Goal: Information Seeking & Learning: Learn about a topic

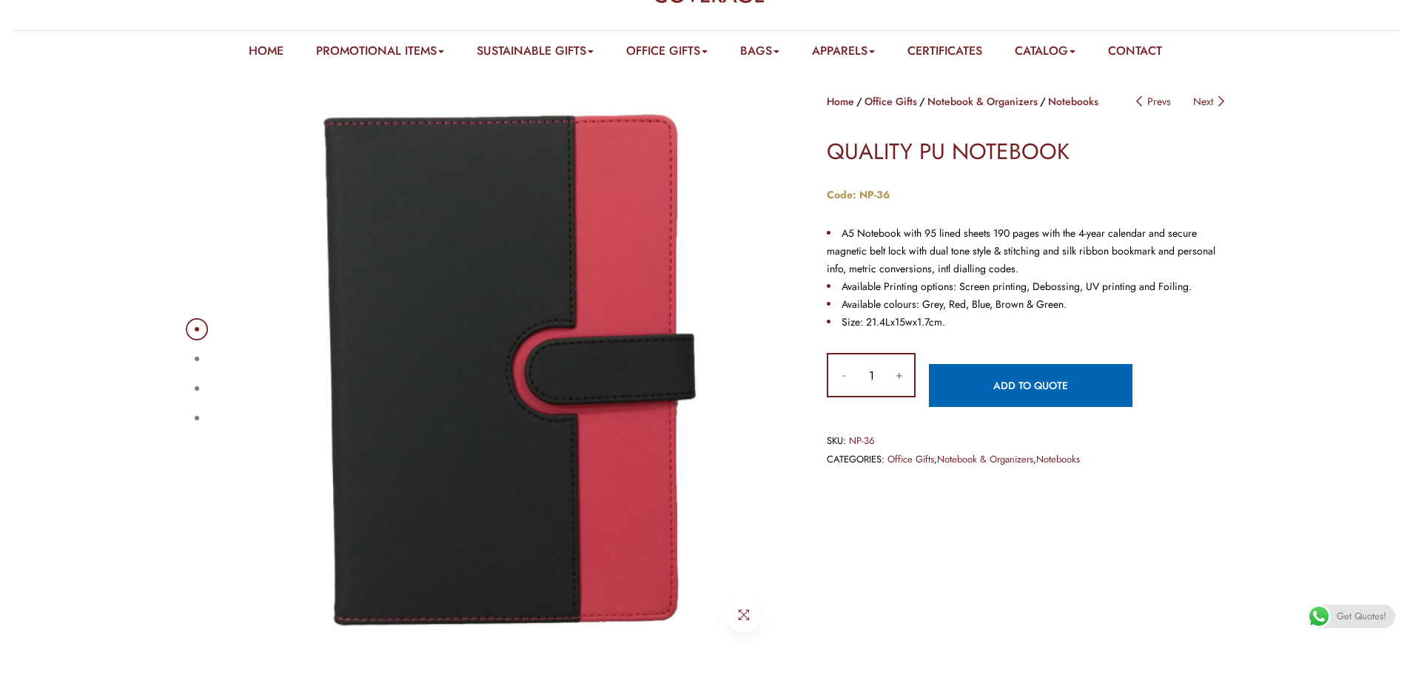
click at [195, 357] on button "2" at bounding box center [197, 359] width 4 height 4
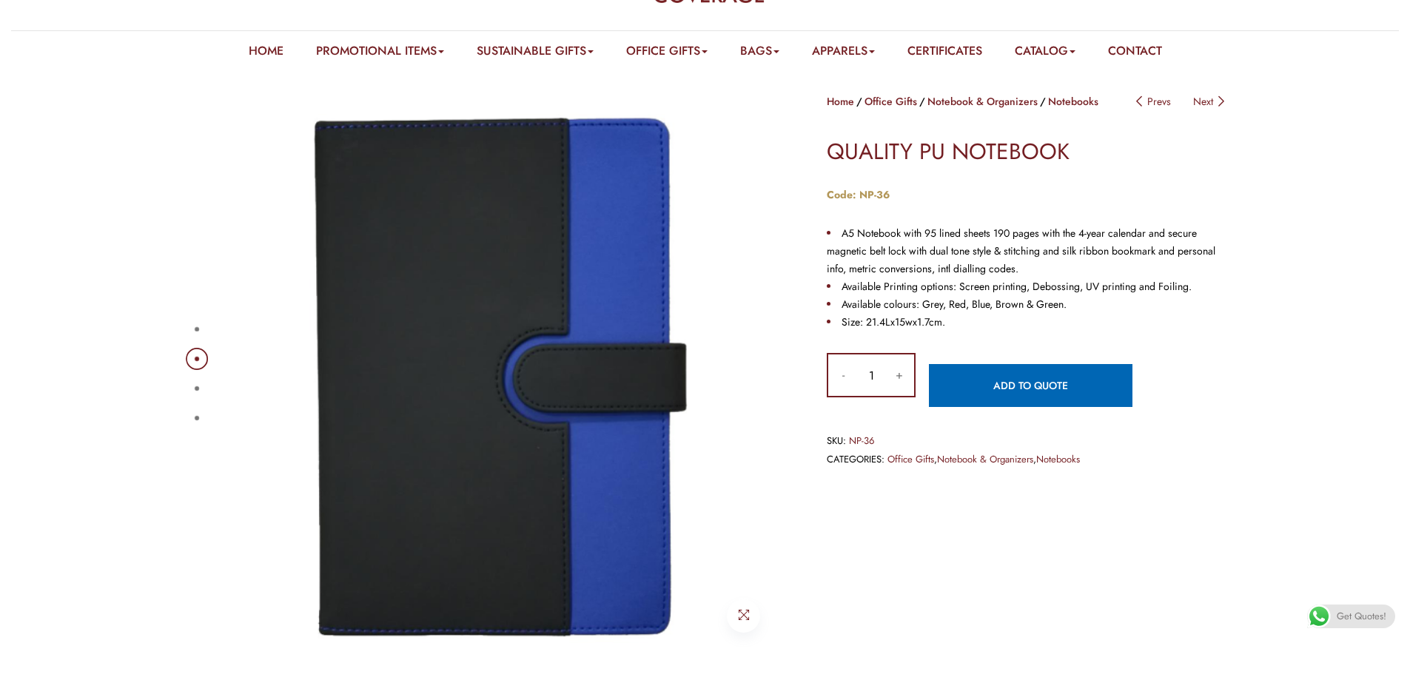
click at [195, 386] on button "3" at bounding box center [197, 388] width 4 height 4
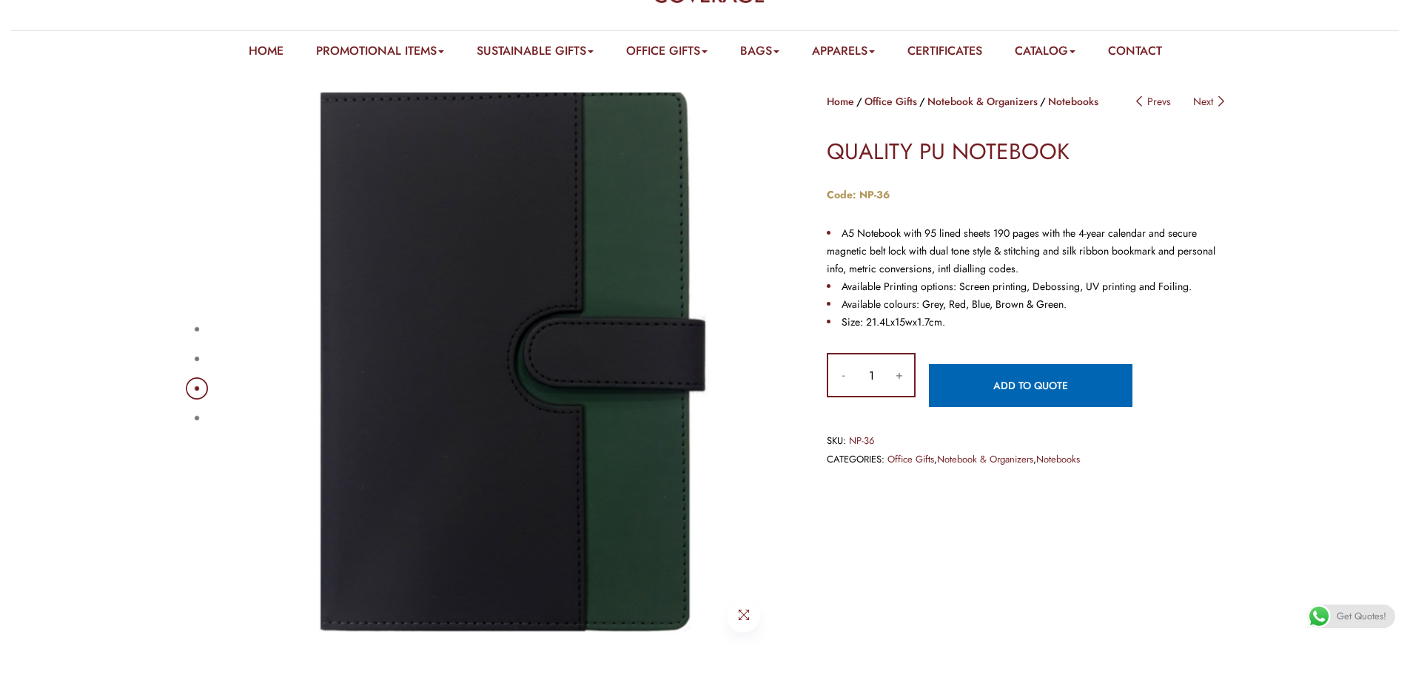
click at [196, 417] on button "4" at bounding box center [197, 418] width 4 height 4
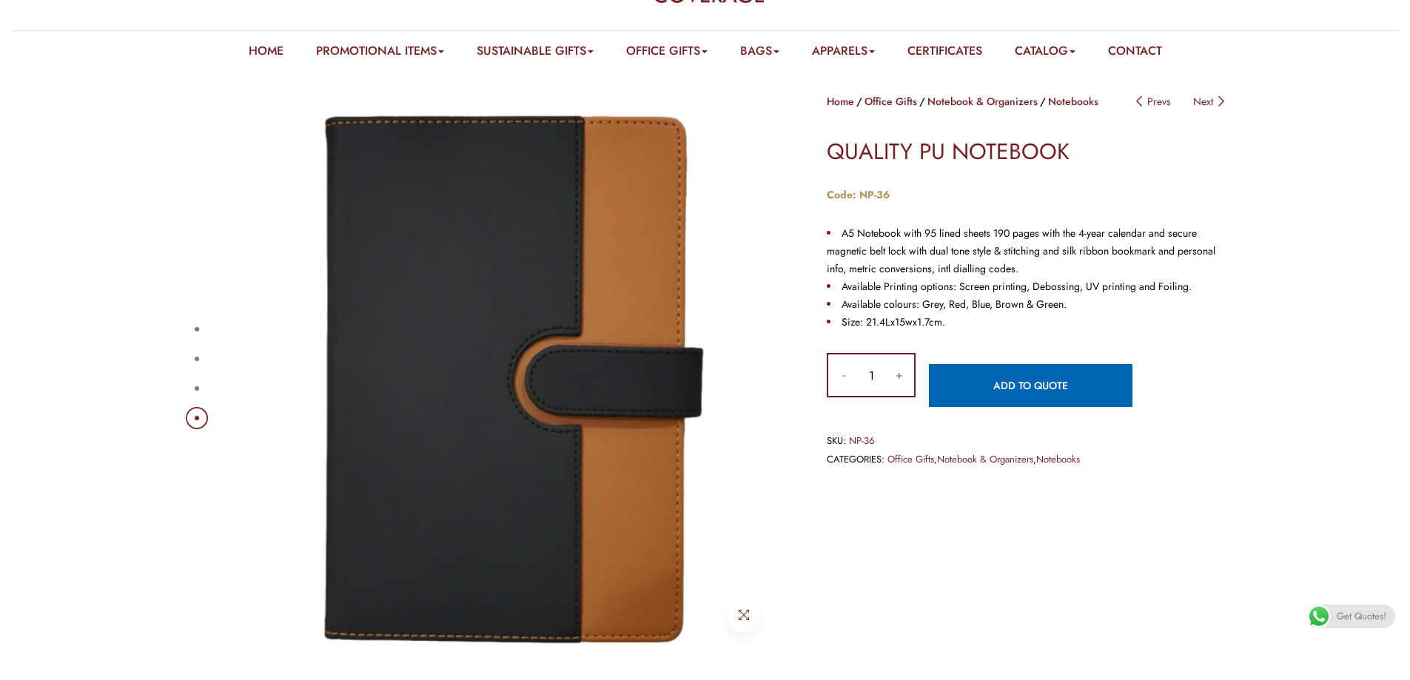
click at [199, 420] on button "4" at bounding box center [197, 418] width 4 height 4
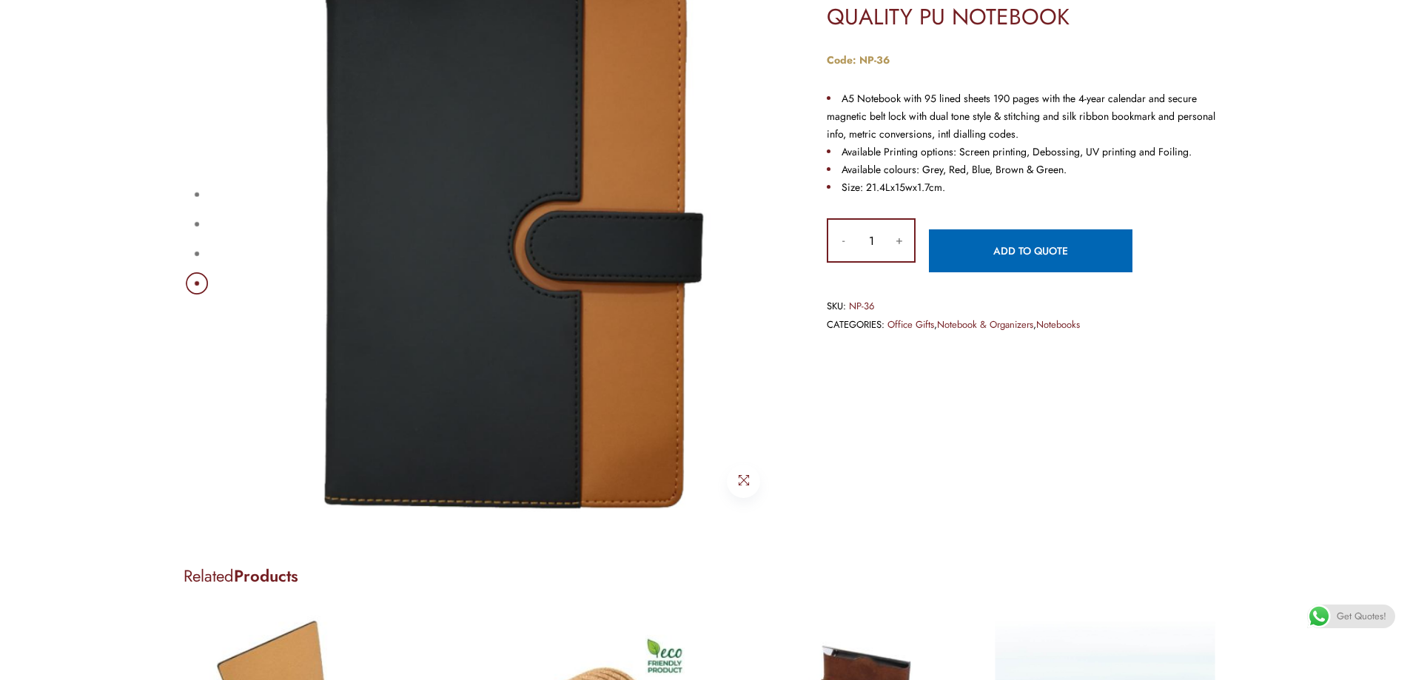
scroll to position [148, 0]
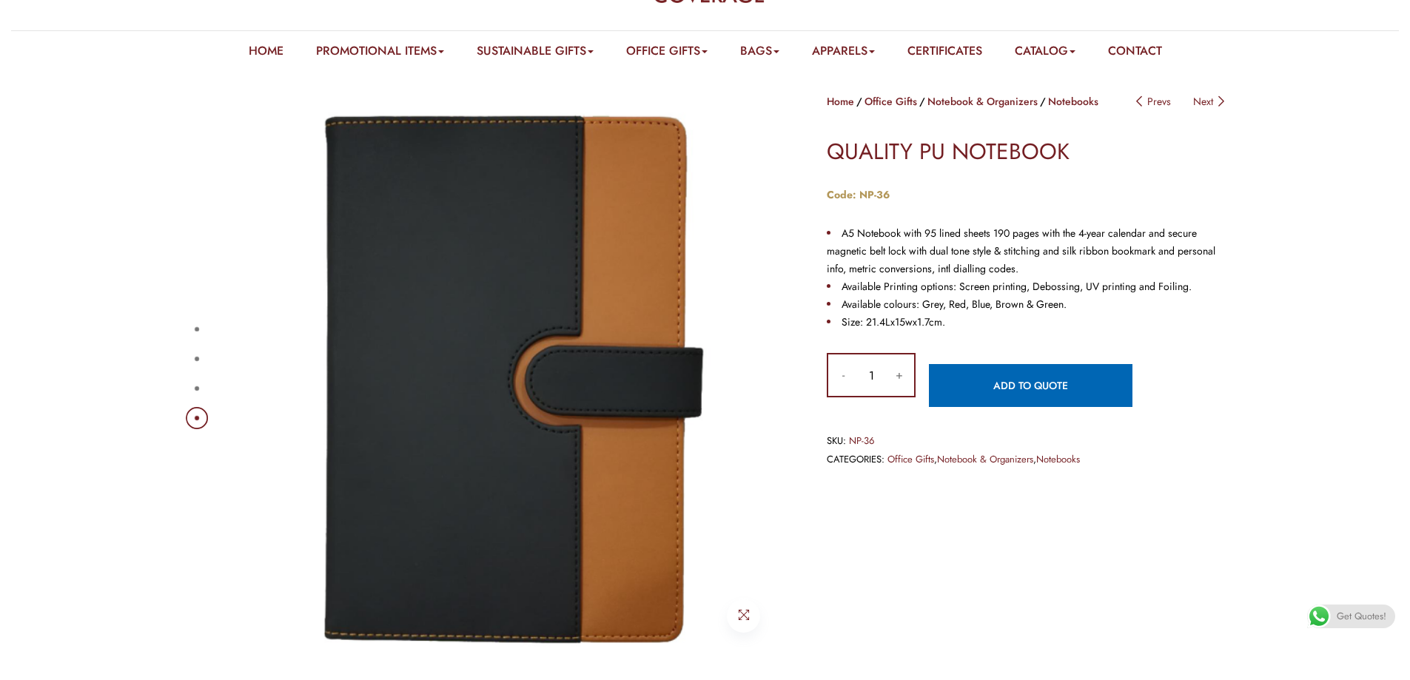
click at [110, 357] on div "1 2 3 4 Home Office Gifts Notebook & Organizers Notebooks Post navigation Prevs…" at bounding box center [705, 362] width 1410 height 585
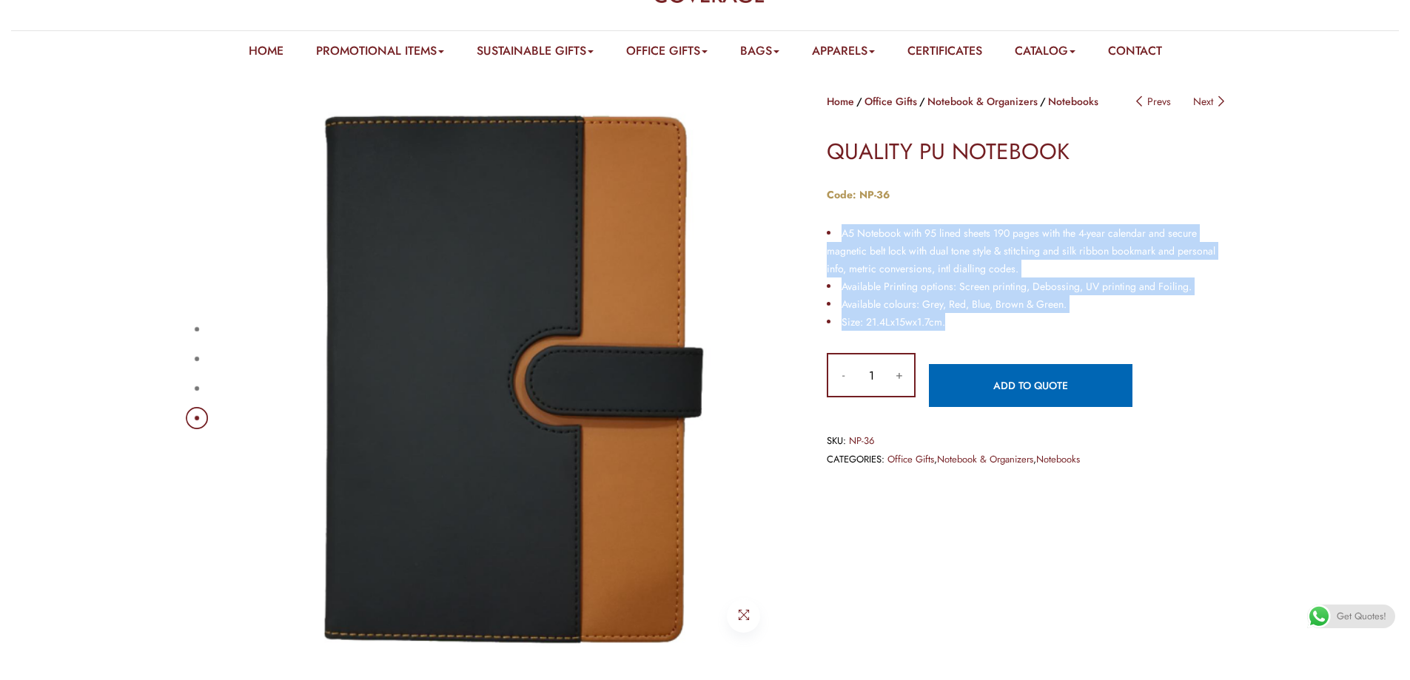
drag, startPoint x: 945, startPoint y: 317, endPoint x: 800, endPoint y: 204, distance: 183.5
click at [800, 204] on div "Home Office Gifts Notebook & Organizers Notebooks Post navigation Prevs Next QU…" at bounding box center [1015, 294] width 444 height 405
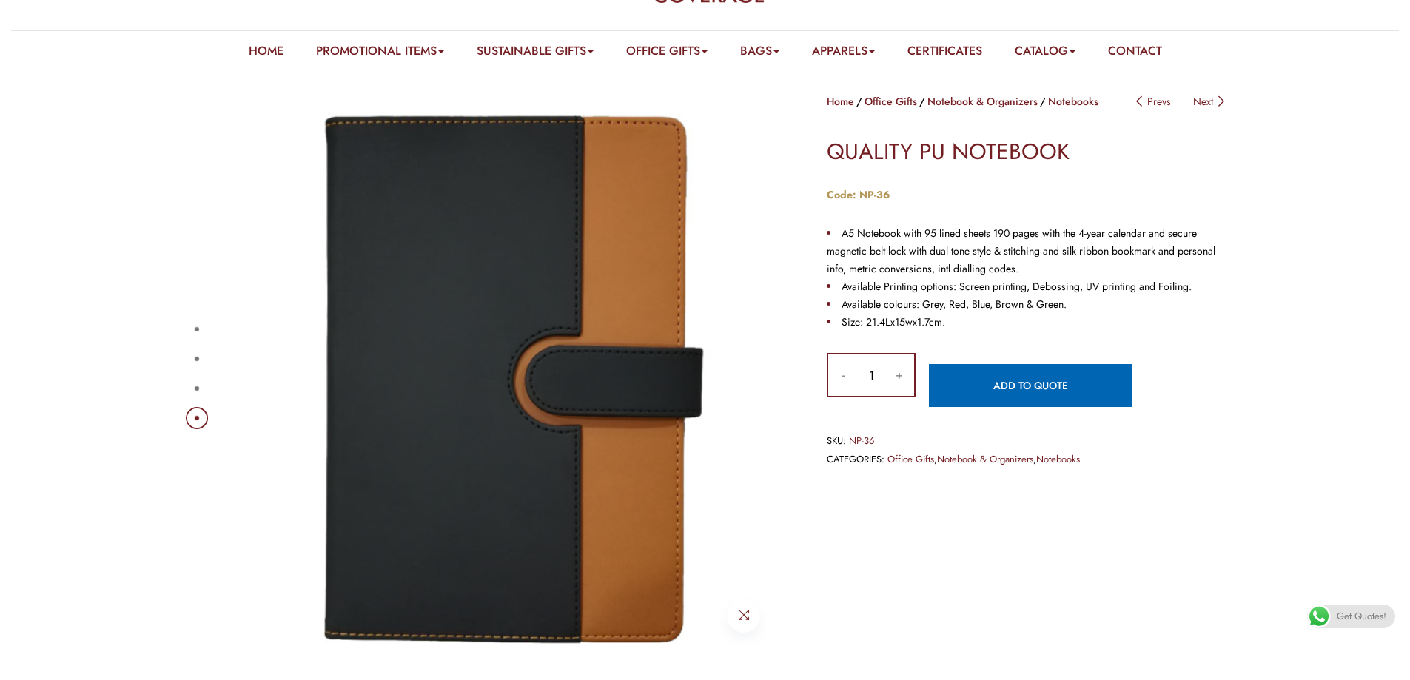
click at [115, 120] on div "1 2 3 4 Home Office Gifts Notebook & Organizers Notebooks Post navigation Prevs…" at bounding box center [705, 362] width 1410 height 585
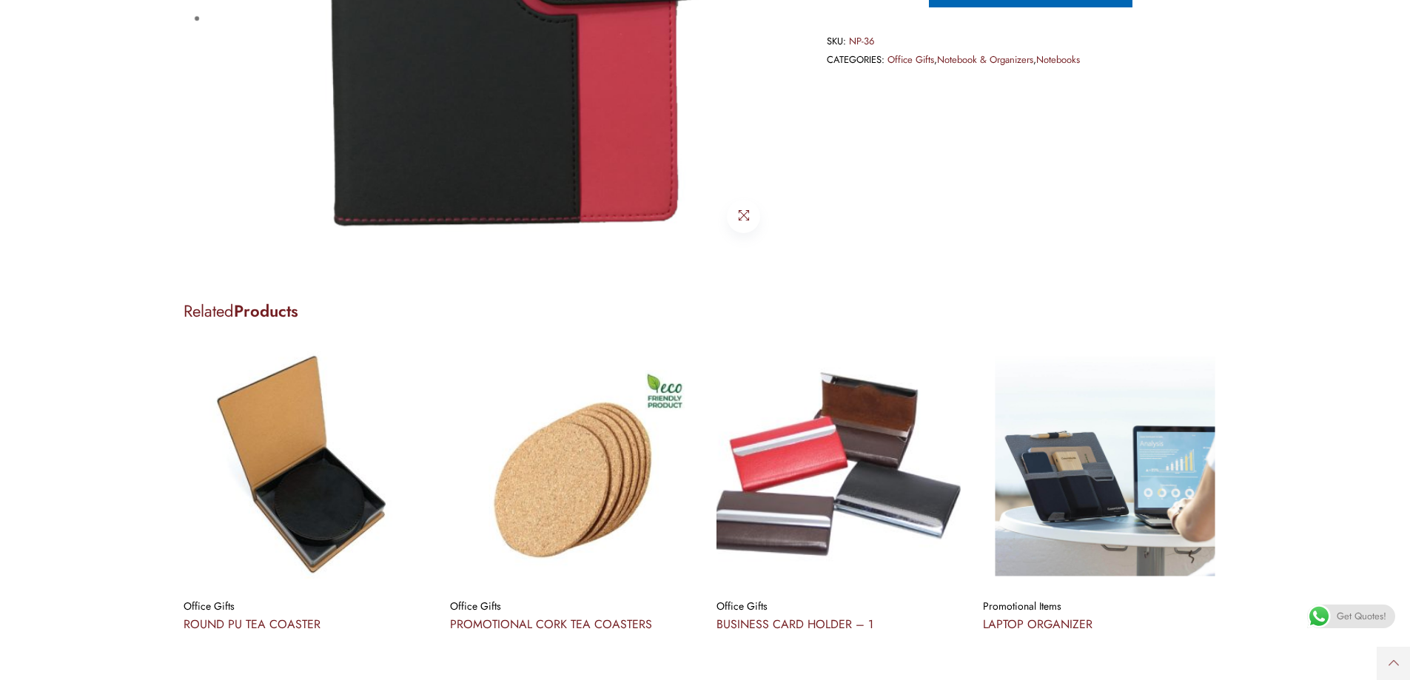
scroll to position [148, 0]
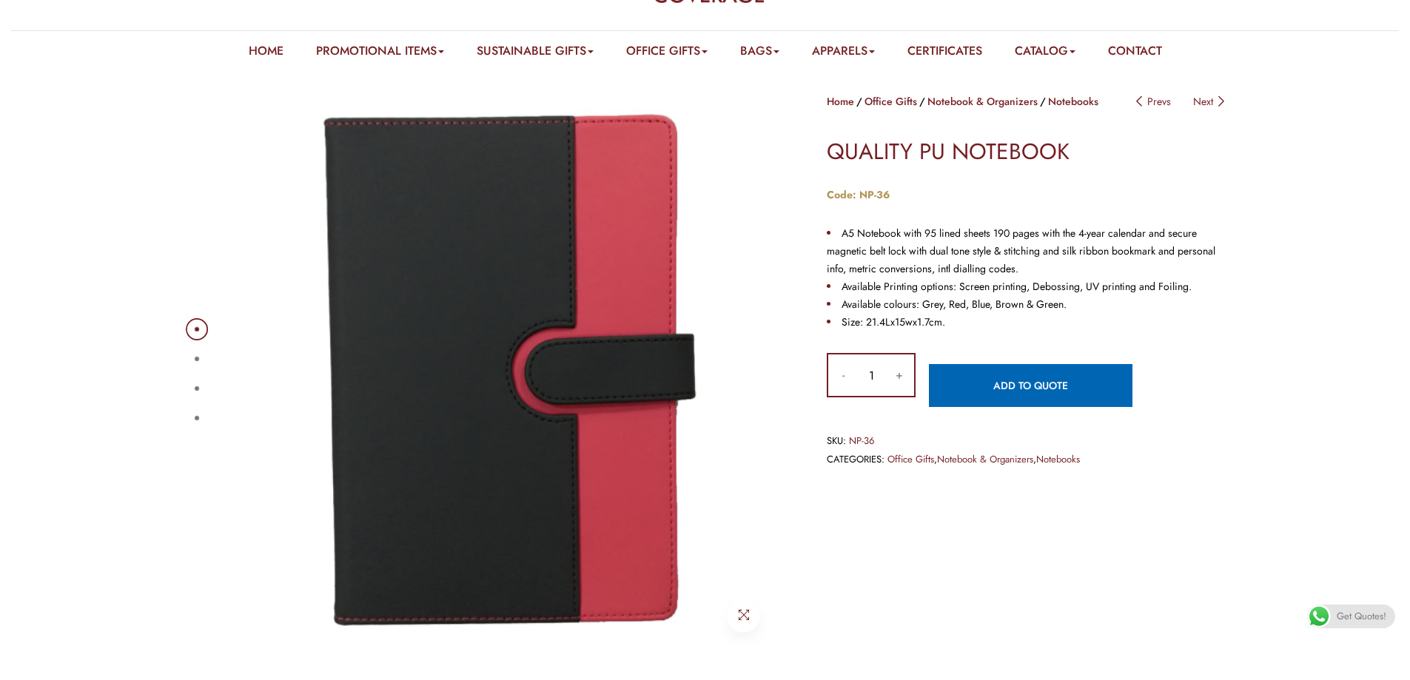
click at [195, 359] on button "2" at bounding box center [197, 359] width 4 height 4
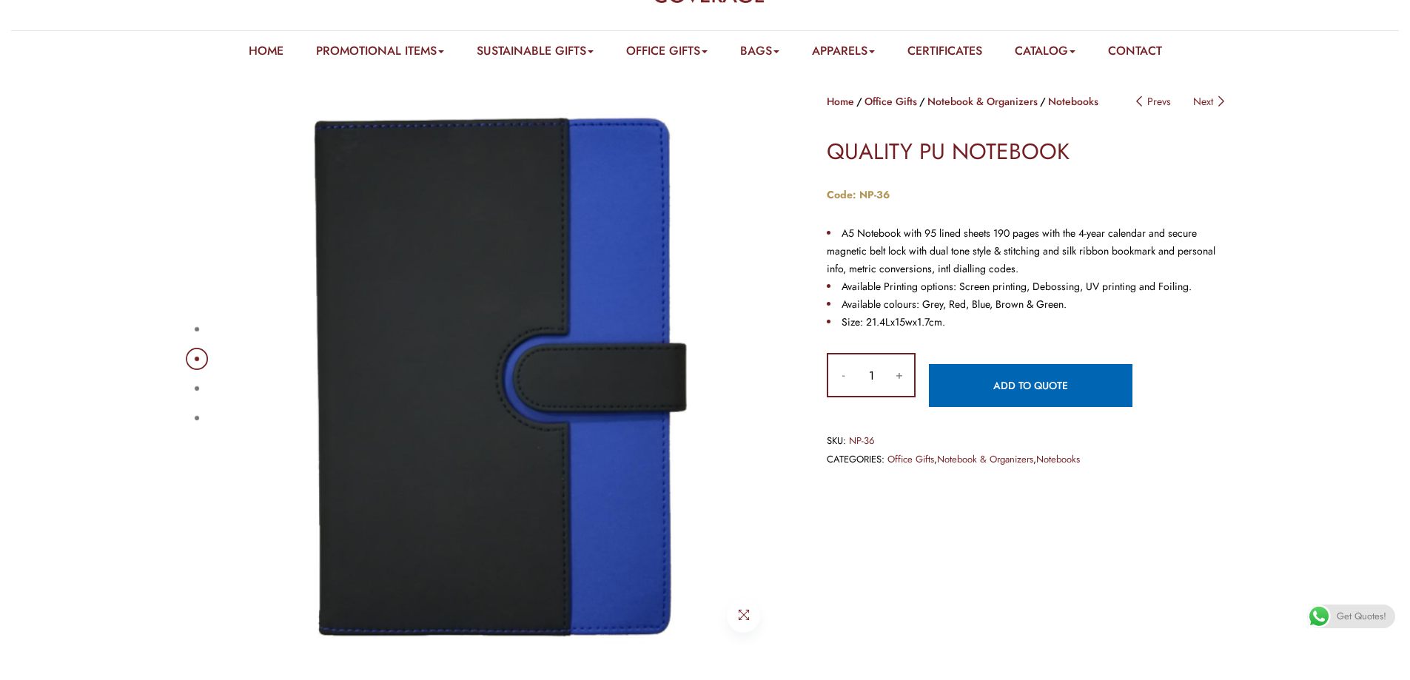
click at [195, 386] on button "3" at bounding box center [197, 388] width 4 height 4
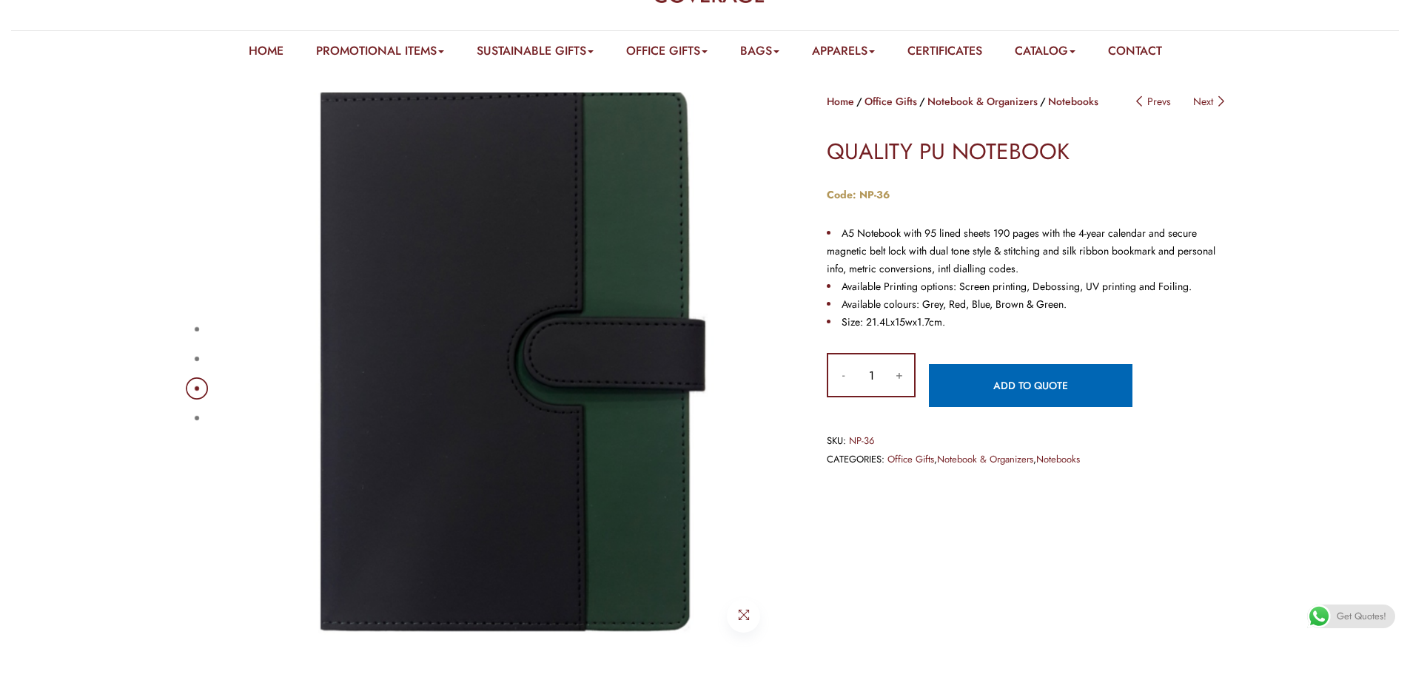
click at [198, 420] on button "4" at bounding box center [197, 418] width 4 height 4
click at [198, 416] on button "4" at bounding box center [197, 418] width 4 height 4
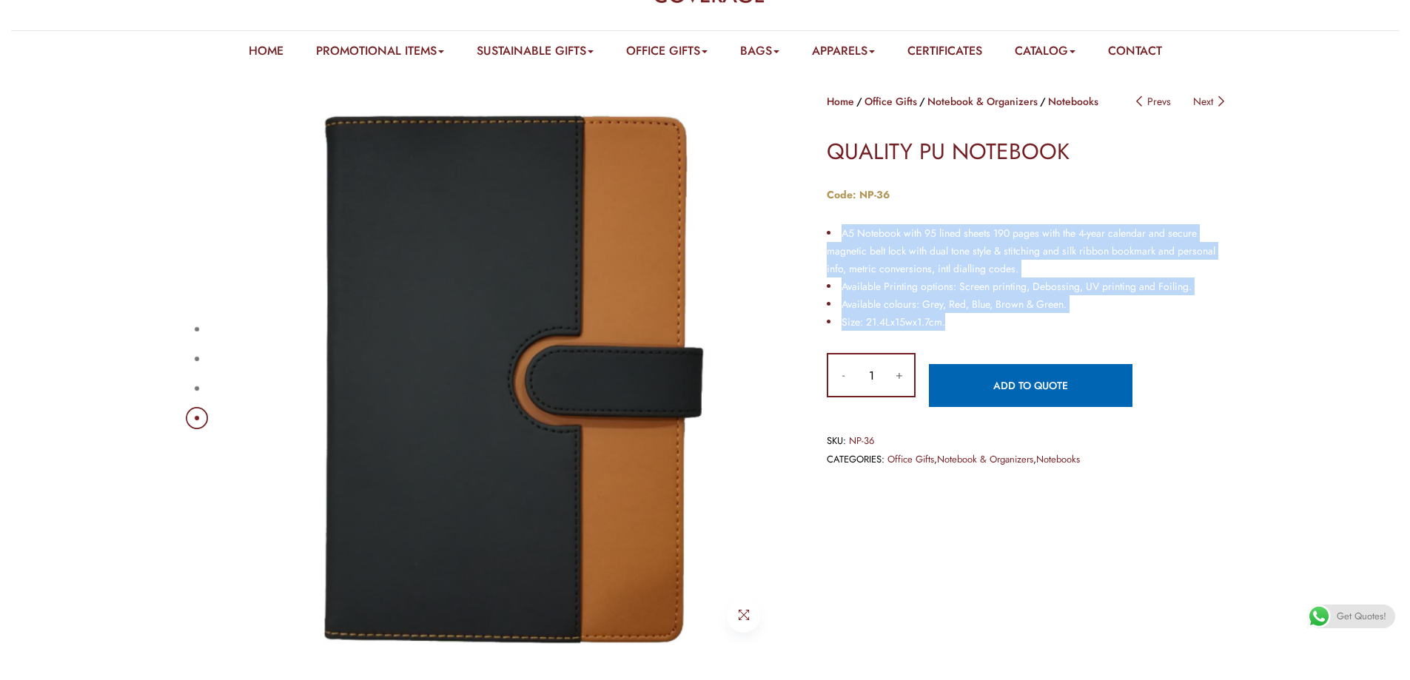
drag, startPoint x: 952, startPoint y: 329, endPoint x: 836, endPoint y: 239, distance: 147.1
click at [836, 239] on ul "A5 Notebook with 95 lined sheets 190 pages with the 4-year calendar and secure …" at bounding box center [1027, 277] width 400 height 107
click at [912, 258] on span "A5 Notebook with 95 lined sheets 190 pages with the 4-year calendar and secure …" at bounding box center [1021, 251] width 388 height 50
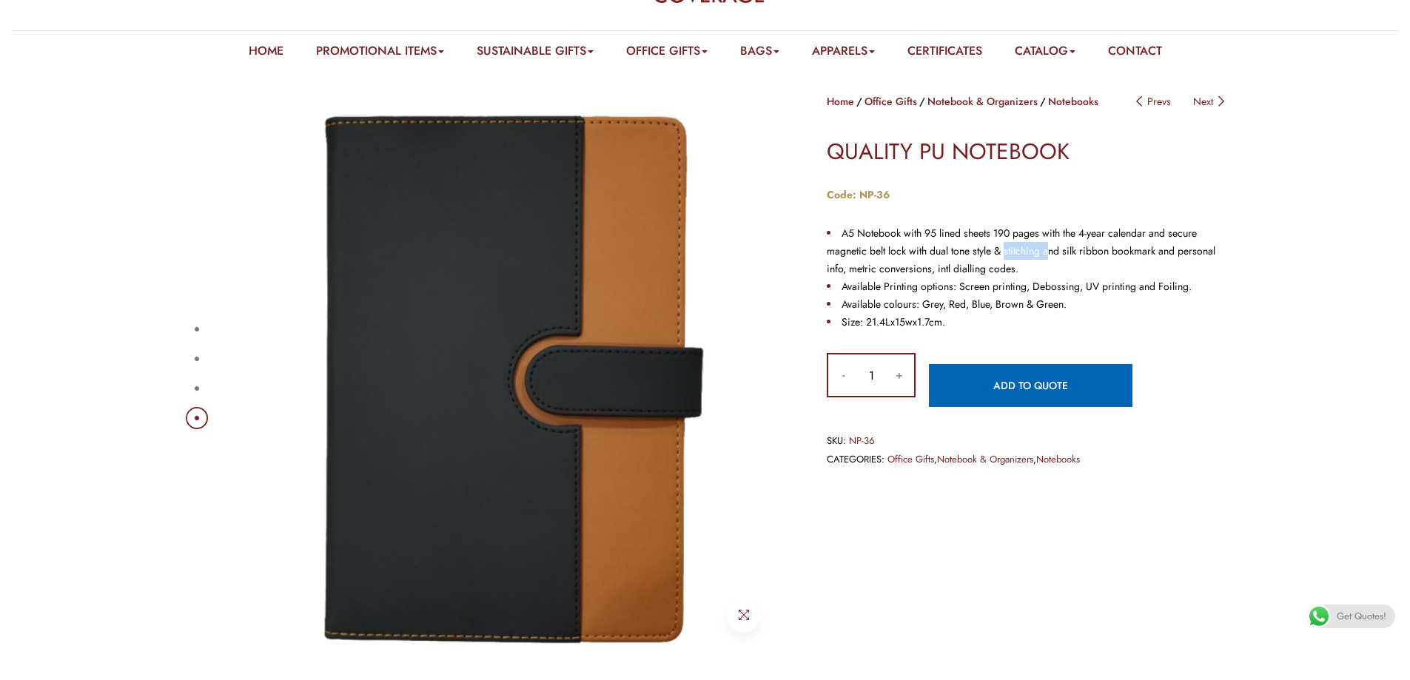
drag, startPoint x: 1006, startPoint y: 252, endPoint x: 1049, endPoint y: 251, distance: 43.7
click at [1049, 251] on span "A5 Notebook with 95 lined sheets 190 pages with the 4-year calendar and secure …" at bounding box center [1021, 251] width 388 height 50
click at [1027, 264] on li "A5 Notebook with 95 lined sheets 190 pages with the 4-year calendar and secure …" at bounding box center [1027, 250] width 400 height 53
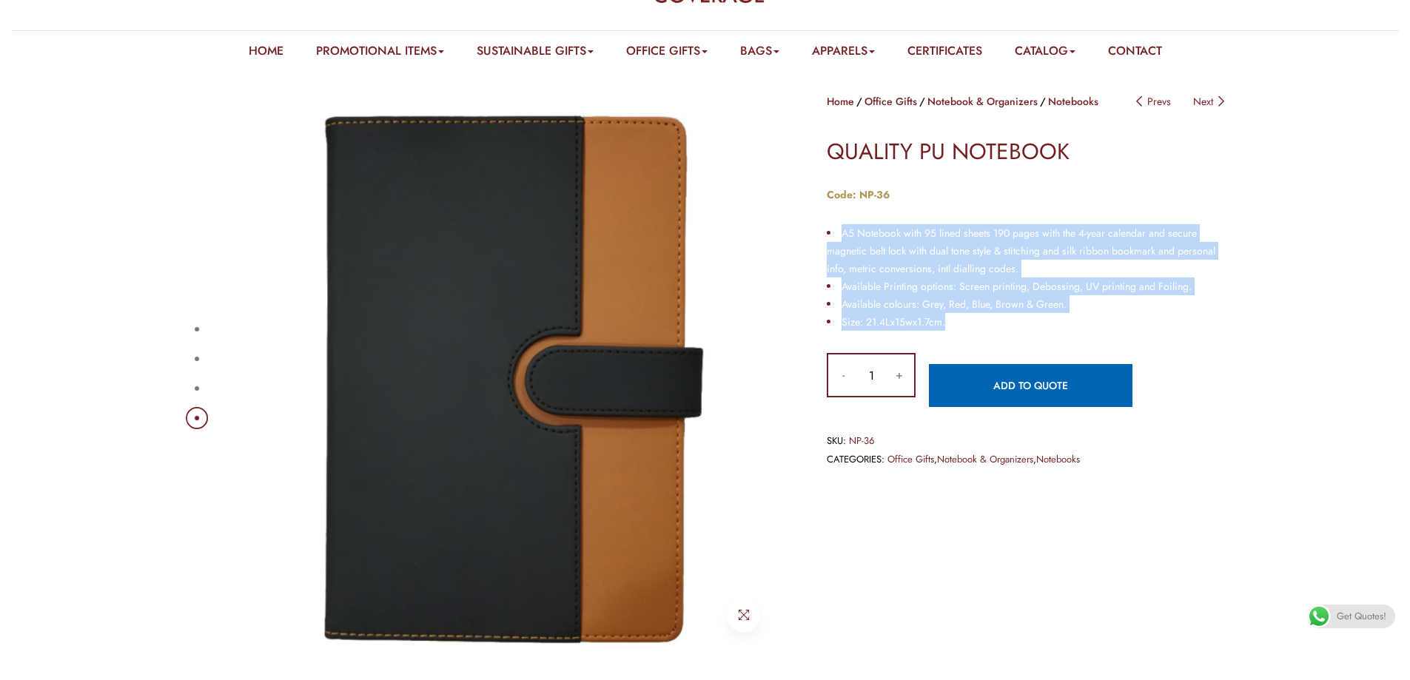
drag, startPoint x: 839, startPoint y: 231, endPoint x: 1174, endPoint y: 323, distance: 347.7
click at [1174, 323] on ul "A5 Notebook with 95 lined sheets 190 pages with the 4-year calendar and secure …" at bounding box center [1027, 277] width 400 height 107
click at [1163, 219] on div "Code: NP-36 A5 Notebook with 95 lined sheets 190 pages with the 4-year calendar…" at bounding box center [1027, 259] width 400 height 146
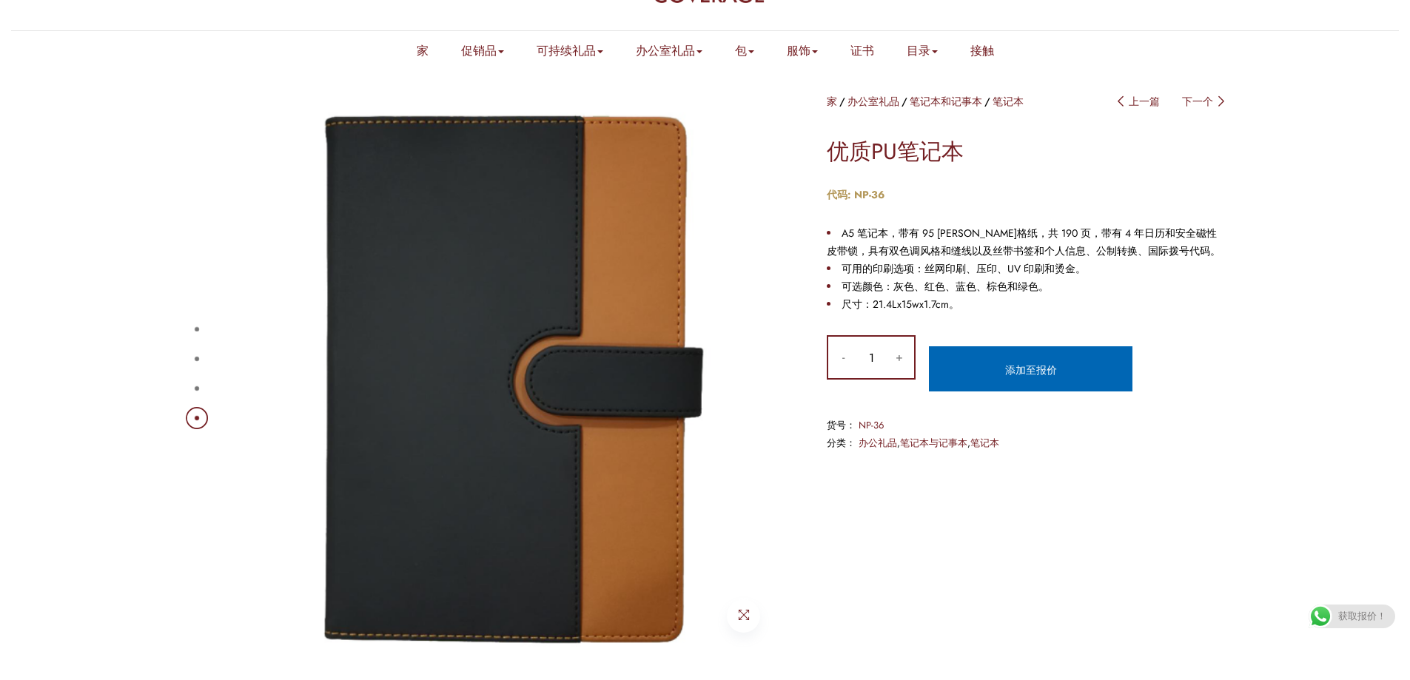
click at [185, 410] on div "1 2 3 4" at bounding box center [483, 373] width 599 height 562
click at [199, 386] on button "3" at bounding box center [197, 388] width 4 height 4
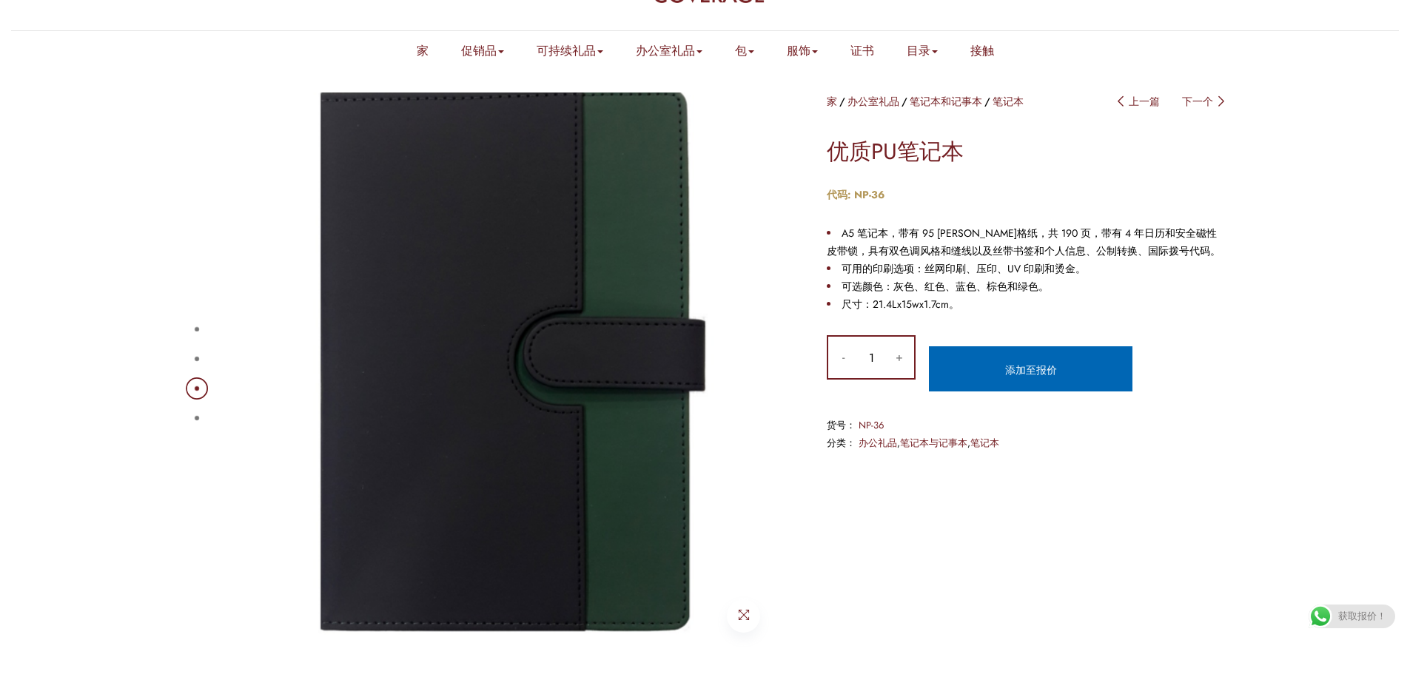
drag, startPoint x: 196, startPoint y: 343, endPoint x: 189, endPoint y: 334, distance: 12.1
click at [195, 343] on ul "1 2 3 4" at bounding box center [195, 373] width 10 height 118
click at [195, 327] on button "1" at bounding box center [197, 329] width 4 height 4
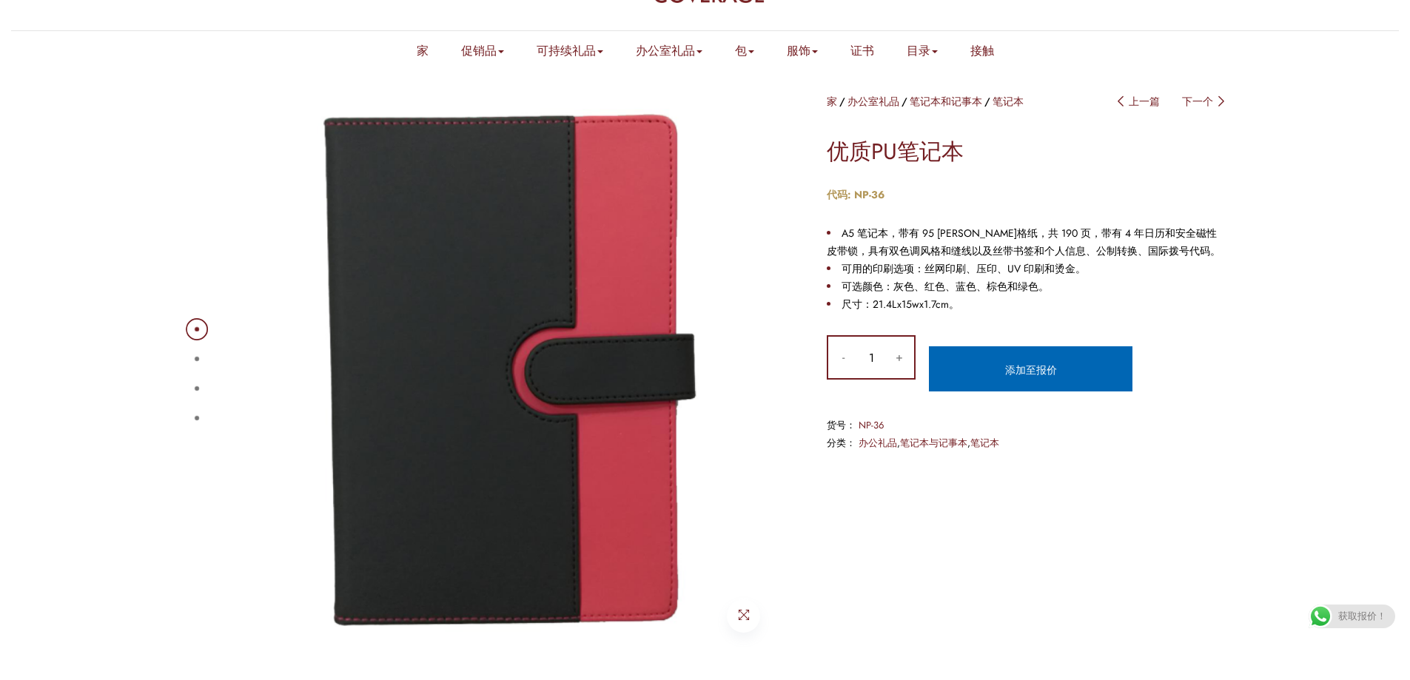
click at [195, 327] on button "1" at bounding box center [197, 329] width 4 height 4
click at [195, 361] on button "2" at bounding box center [197, 359] width 4 height 4
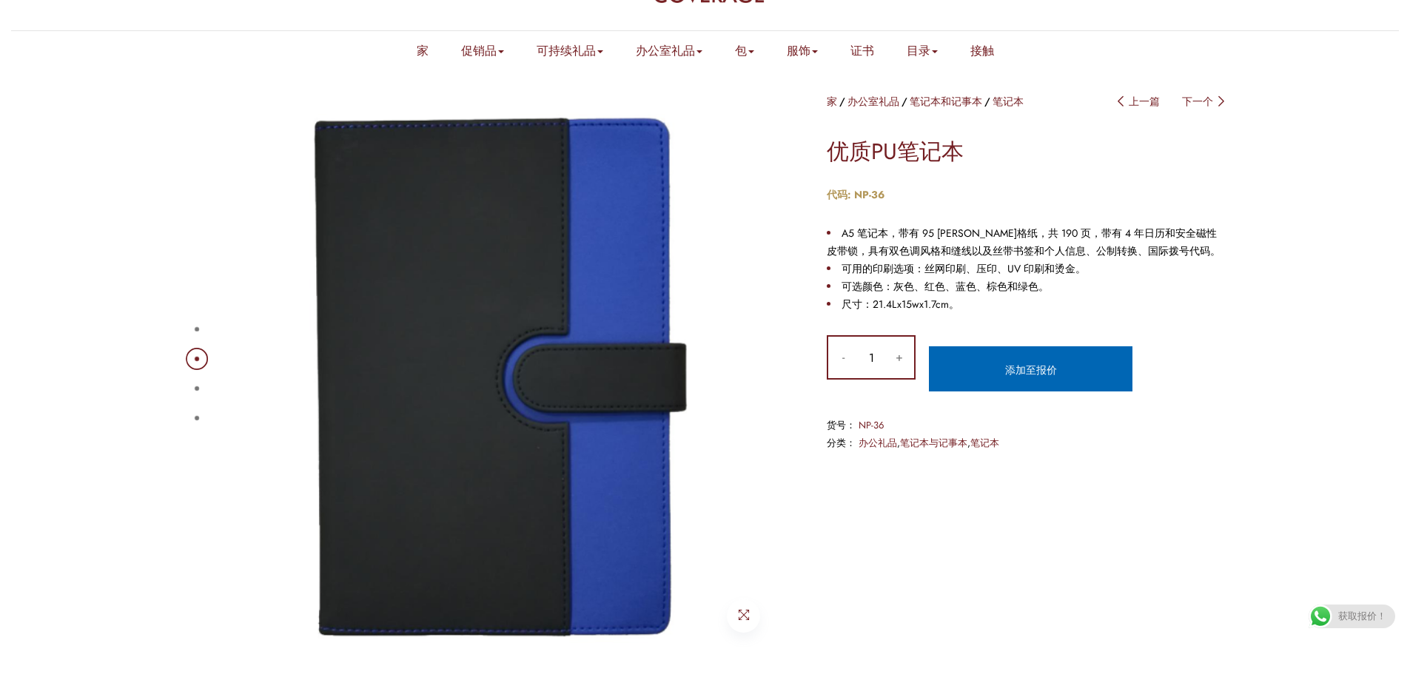
click at [199, 417] on button "4" at bounding box center [197, 418] width 4 height 4
click at [205, 426] on div "1 2 3 4" at bounding box center [483, 373] width 599 height 562
click at [203, 428] on div "1 2 3 4" at bounding box center [483, 373] width 599 height 562
click at [197, 420] on button "4" at bounding box center [197, 418] width 4 height 4
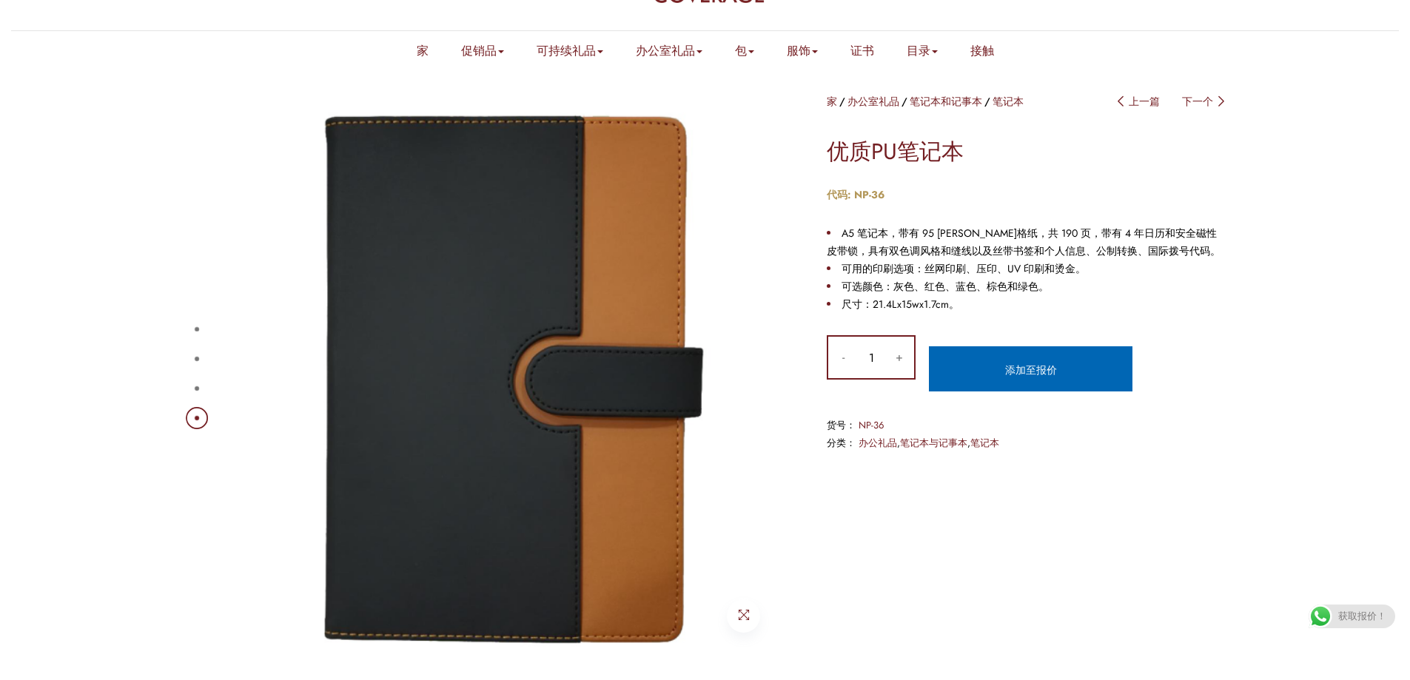
click at [197, 420] on button "4" at bounding box center [197, 418] width 4 height 4
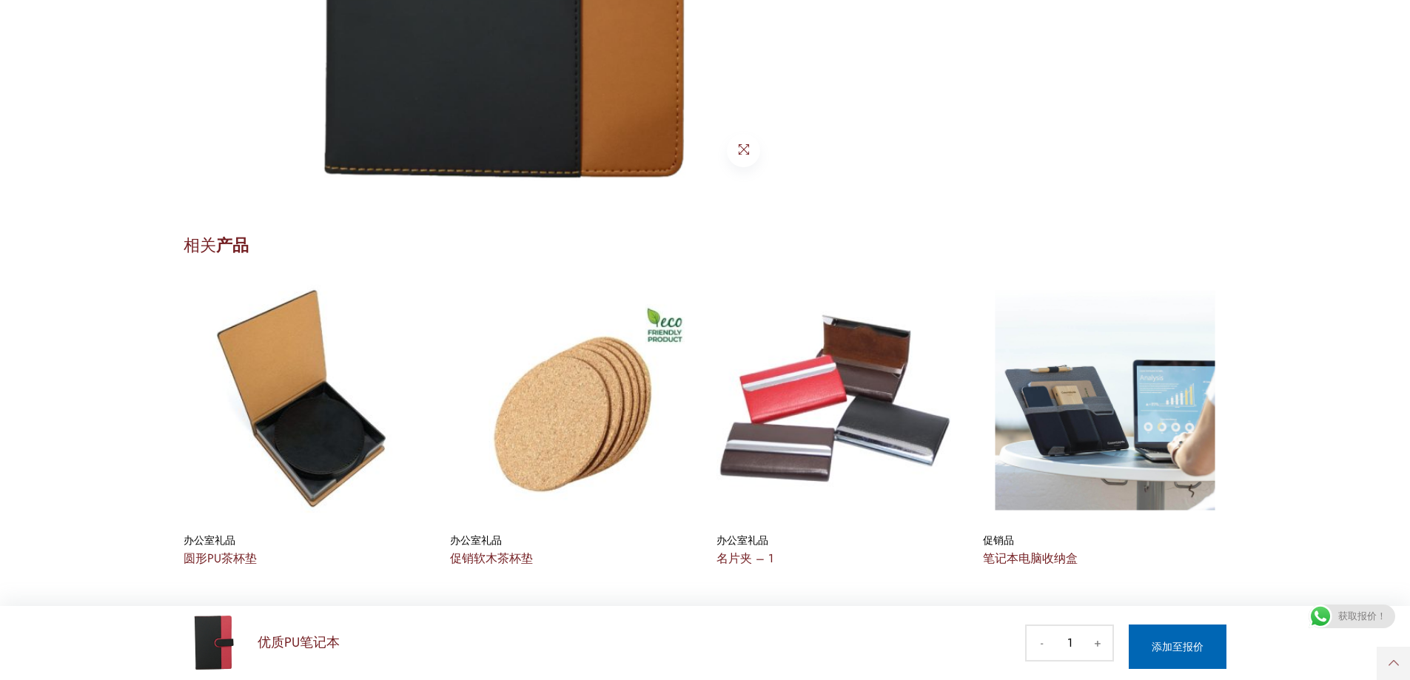
scroll to position [181, 0]
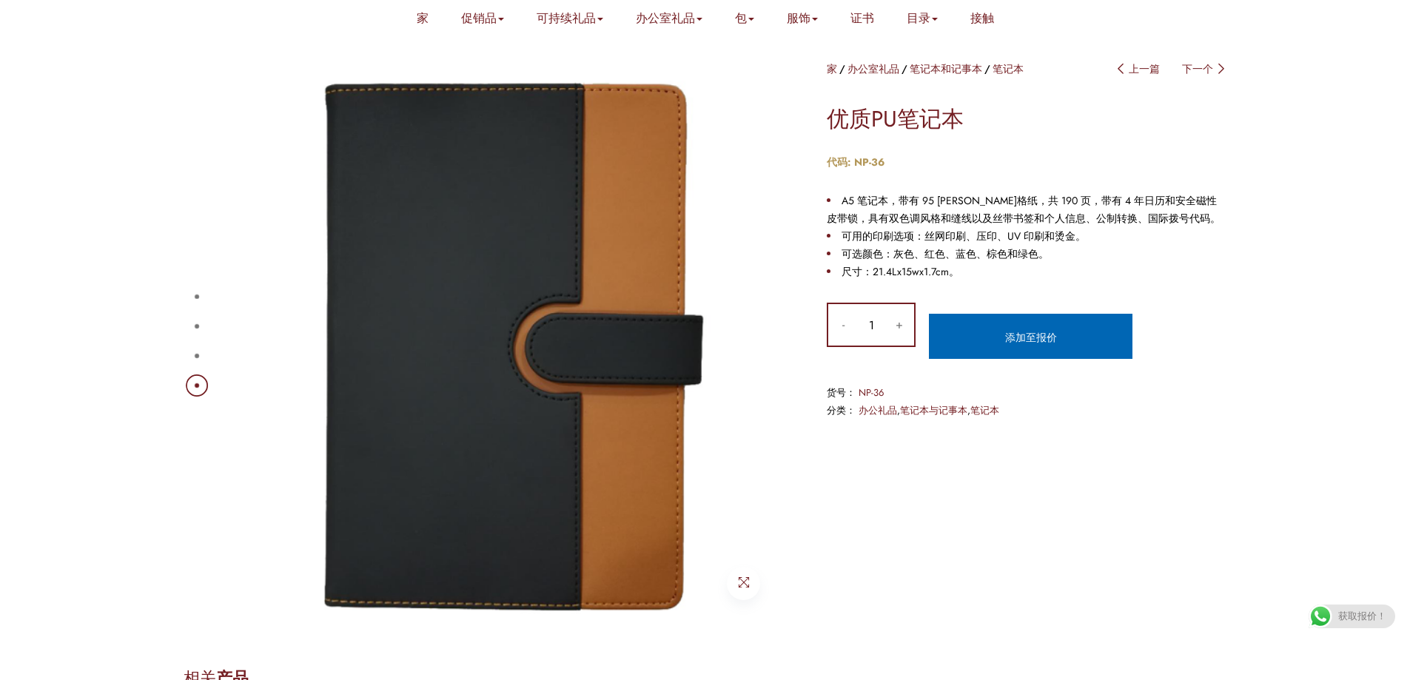
click at [184, 295] on div "1 2 3 4" at bounding box center [483, 341] width 599 height 562
click at [195, 295] on button "1" at bounding box center [197, 297] width 4 height 4
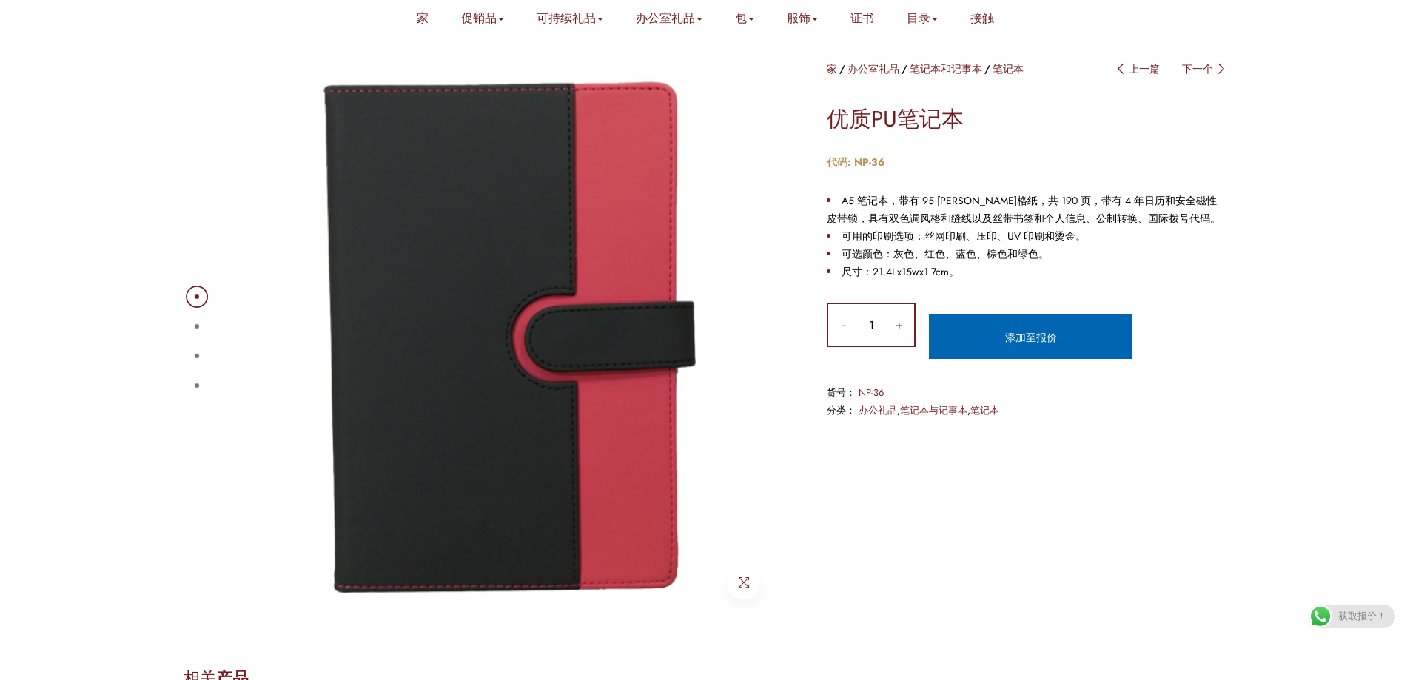
click at [184, 328] on div "1 2 3 4" at bounding box center [483, 341] width 599 height 562
click at [182, 351] on div "1 2 3 4" at bounding box center [483, 341] width 622 height 562
click at [195, 354] on button "3" at bounding box center [197, 356] width 4 height 4
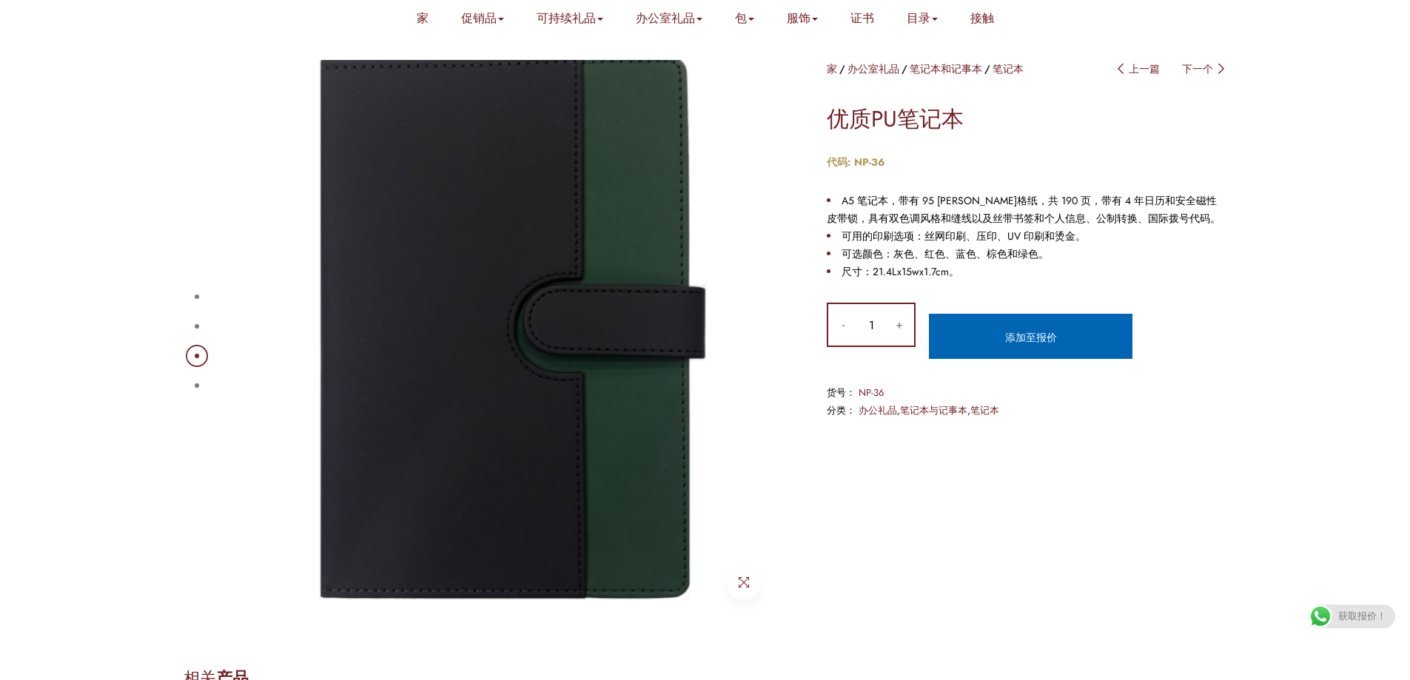
click at [195, 383] on button "4" at bounding box center [197, 385] width 4 height 4
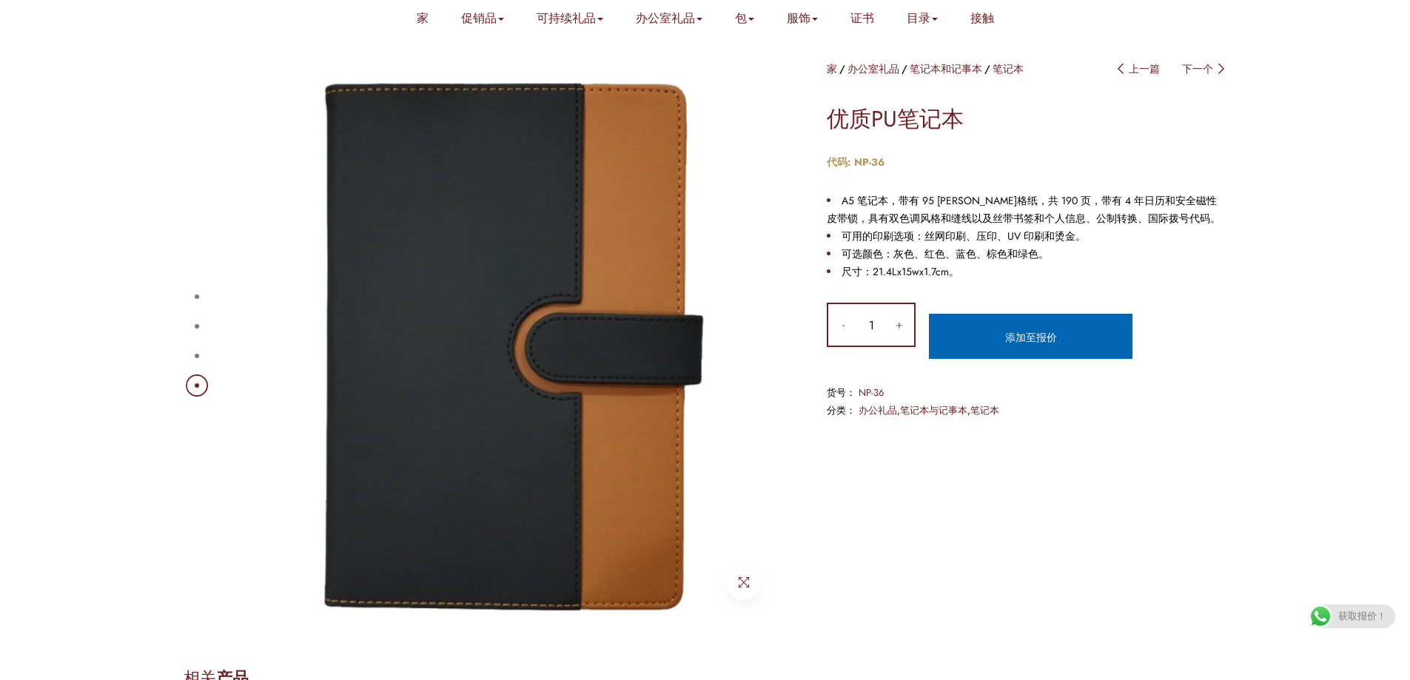
click at [267, 238] on img at bounding box center [502, 341] width 562 height 562
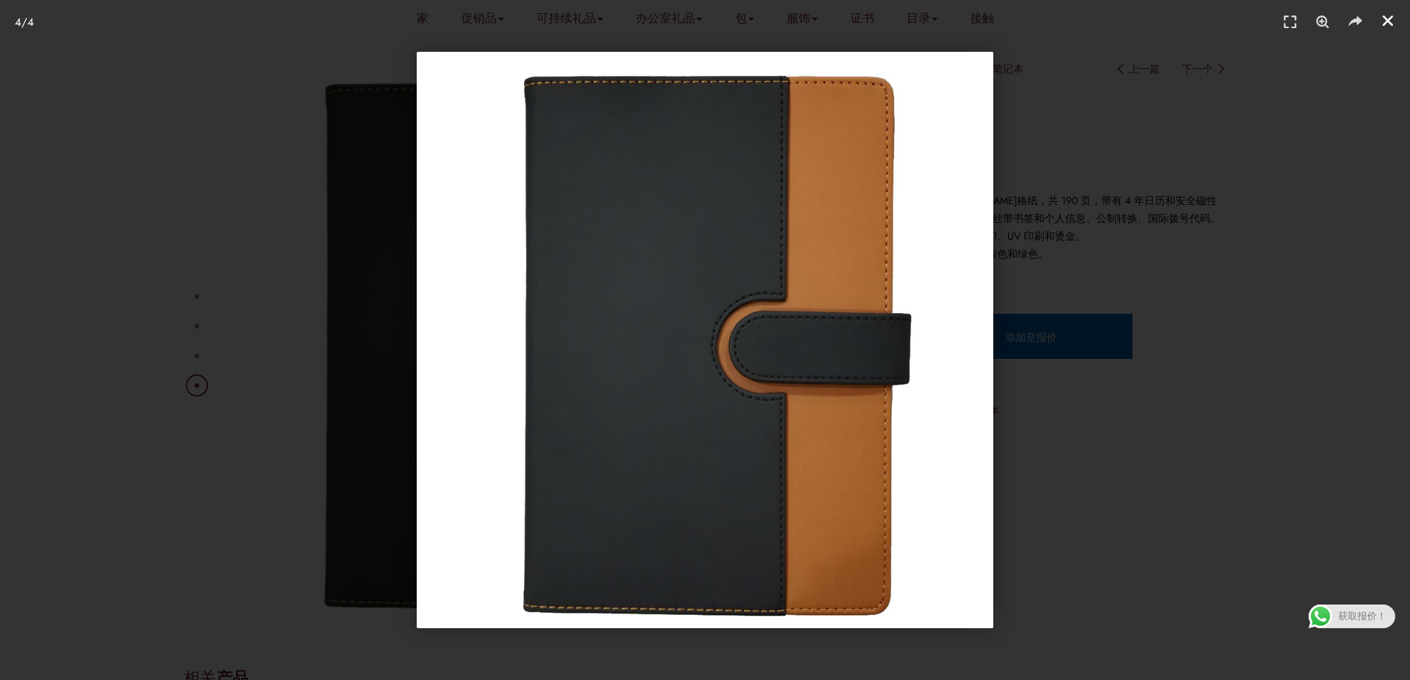
click at [1388, 24] on icon "Close (Esc)" at bounding box center [1387, 20] width 15 height 15
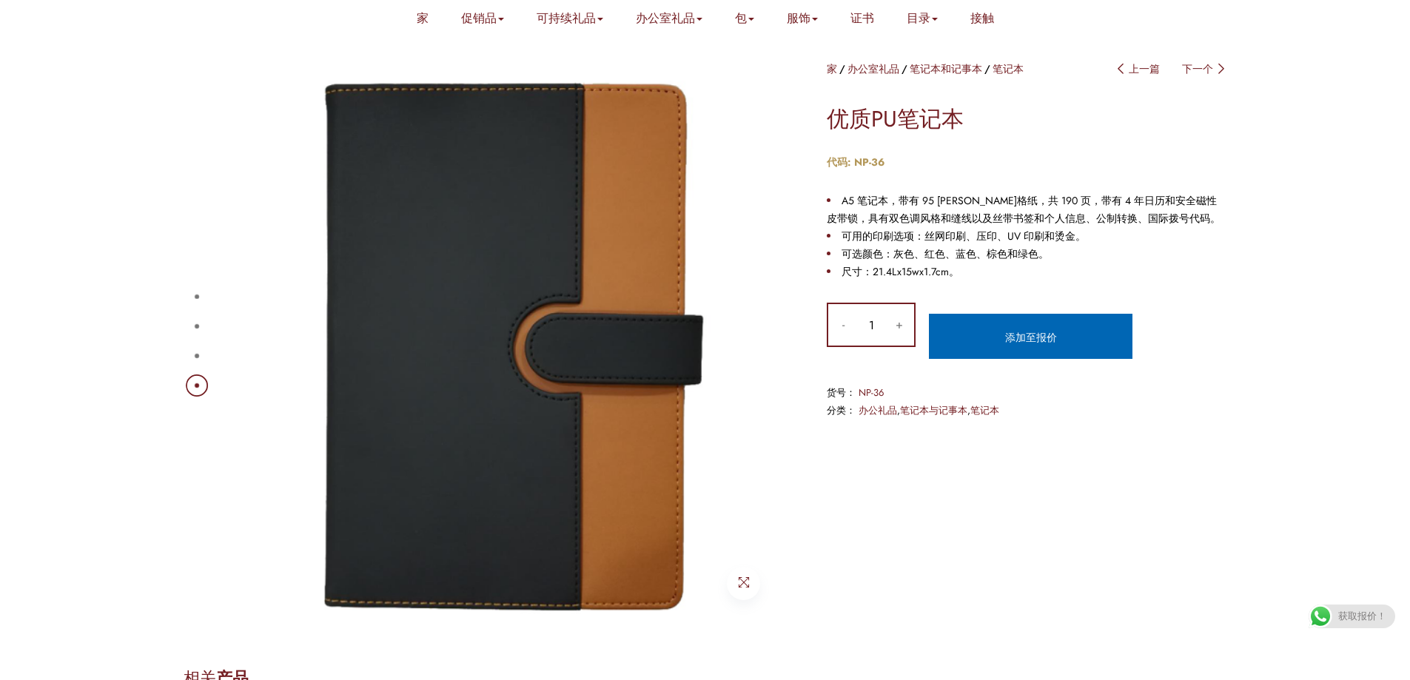
click at [810, 174] on div "家 办公室礼品 笔记本和记事本 笔记本 文章导航 上一篇 下一个 优质PU笔记本 代码: NP-36 A5 笔记本，带有 95 张横格纸，共 190 页，带有…" at bounding box center [1015, 240] width 422 height 360
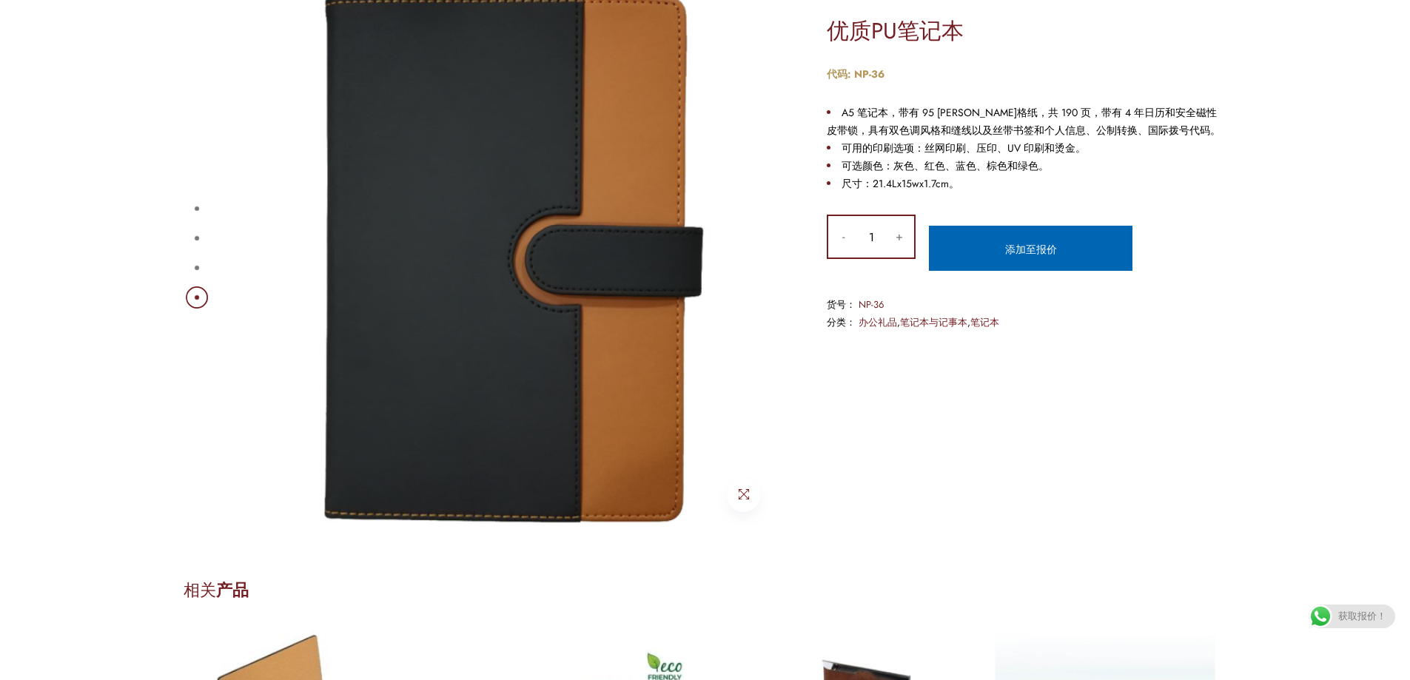
scroll to position [296, 0]
